Goal: Task Accomplishment & Management: Complete application form

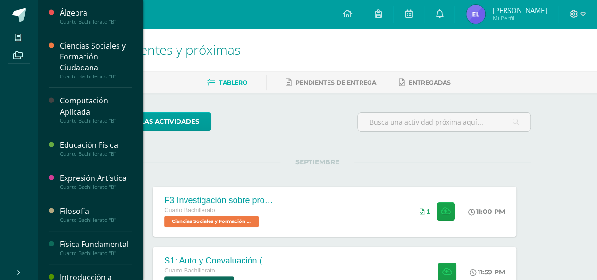
click at [77, 250] on div "Física Fundamental" at bounding box center [96, 244] width 72 height 11
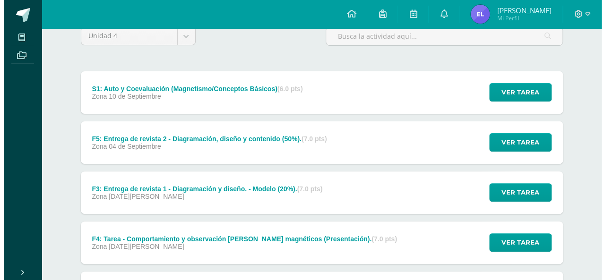
scroll to position [102, 0]
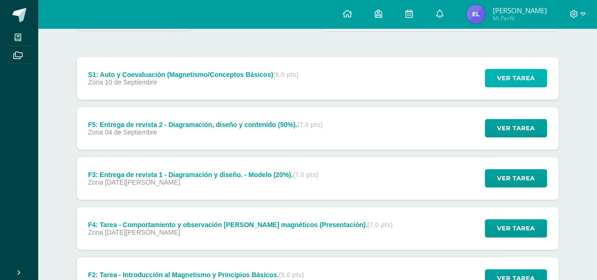
click at [498, 75] on span "Ver tarea" at bounding box center [516, 77] width 38 height 17
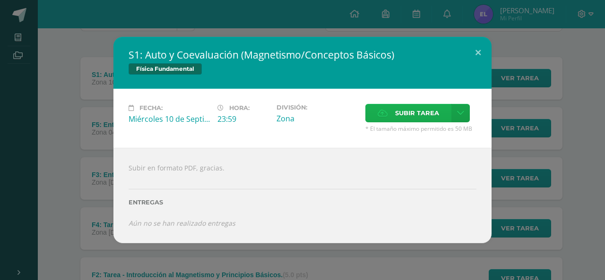
click at [375, 115] on label "Subir tarea" at bounding box center [408, 113] width 86 height 18
click at [0, 0] on input "Subir tarea" at bounding box center [0, 0] width 0 height 0
